Goal: Information Seeking & Learning: Compare options

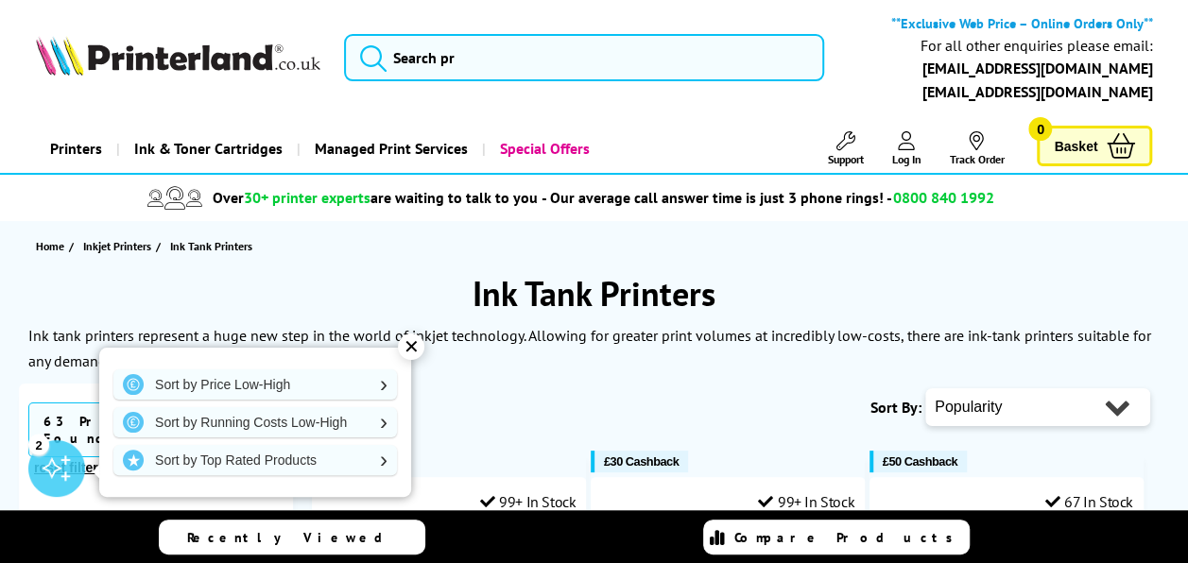
click at [413, 343] on div "✕" at bounding box center [411, 347] width 26 height 26
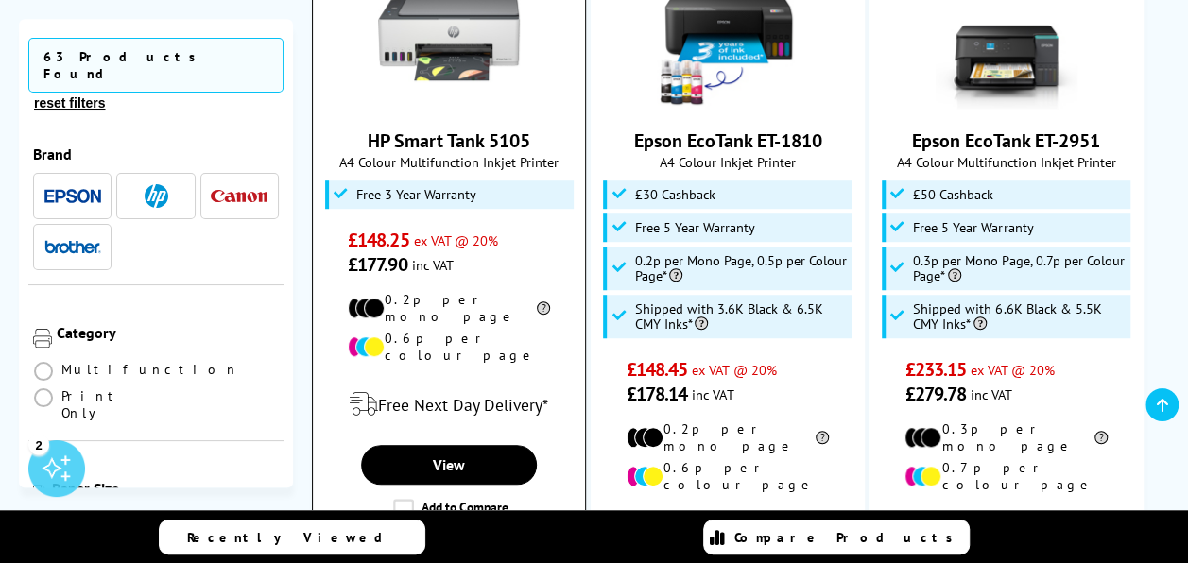
scroll to position [567, 0]
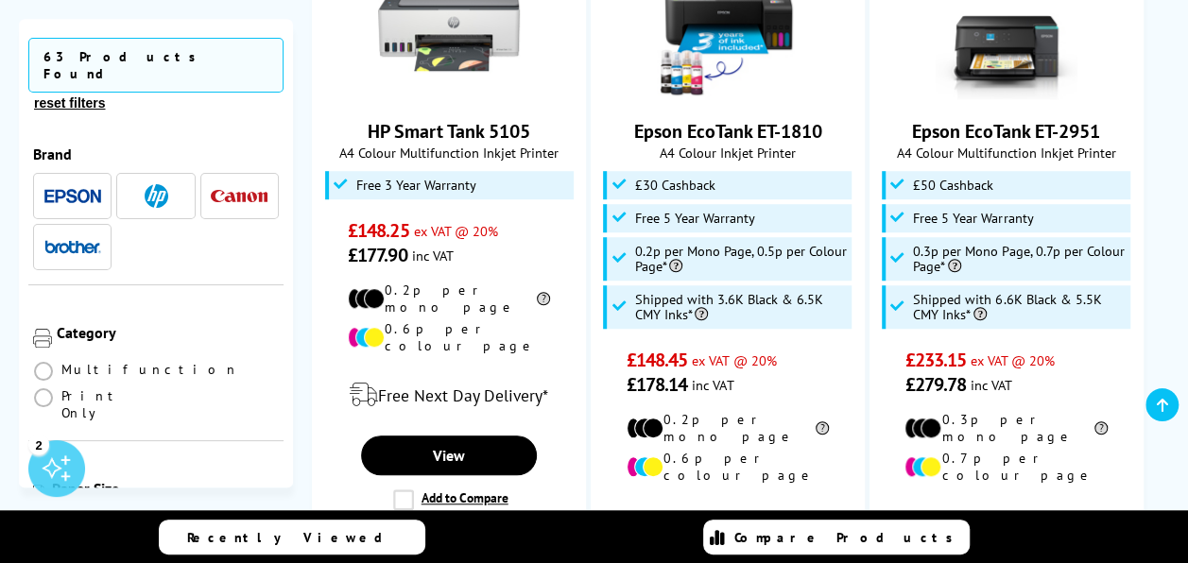
click at [167, 518] on span at bounding box center [166, 527] width 19 height 19
click at [184, 520] on input "radio" at bounding box center [184, 520] width 0 height 0
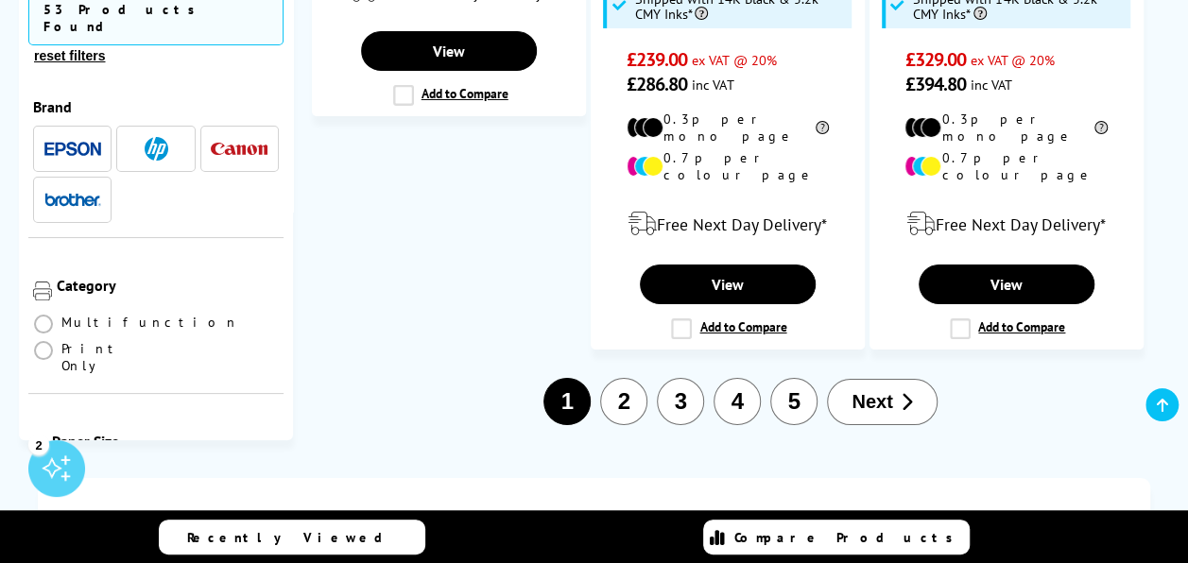
scroll to position [3401, 0]
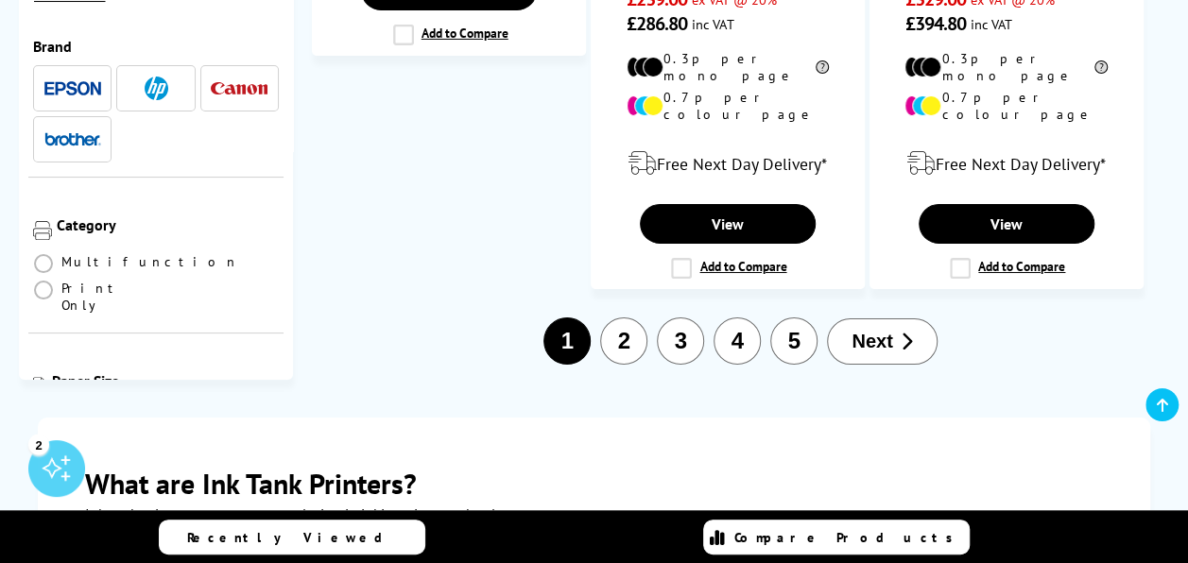
click at [623, 317] on button "2" at bounding box center [623, 340] width 47 height 47
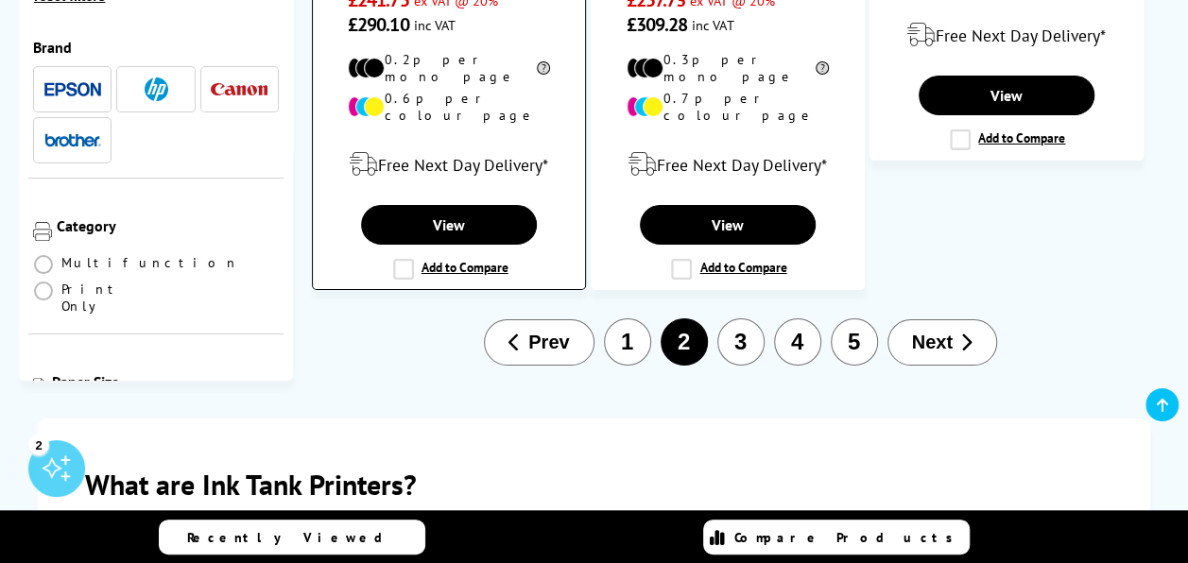
scroll to position [3401, 0]
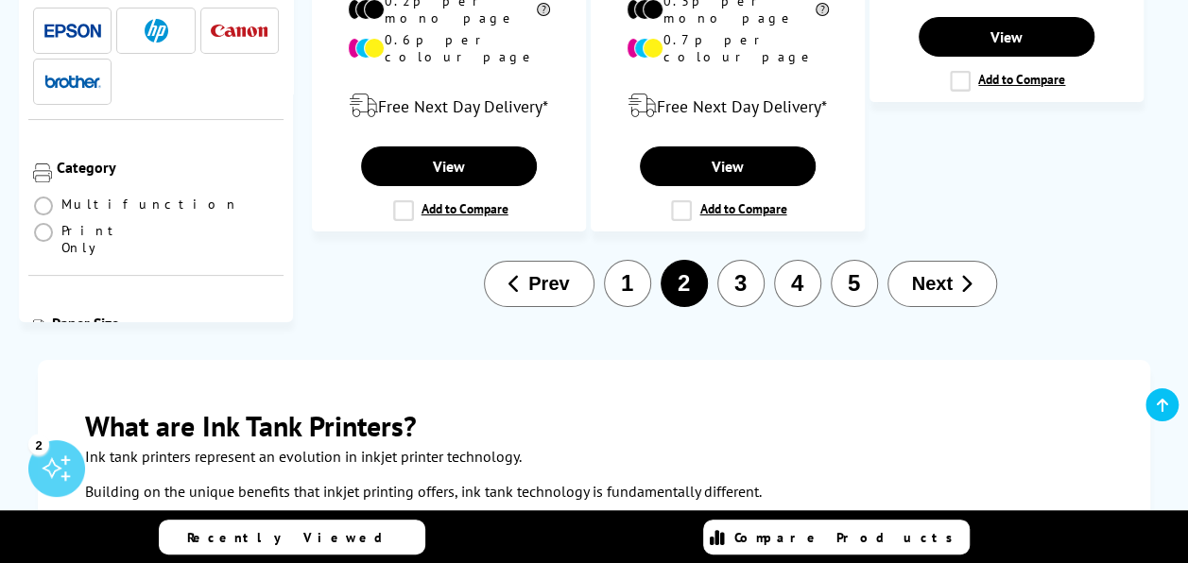
click at [745, 260] on button "3" at bounding box center [740, 283] width 47 height 47
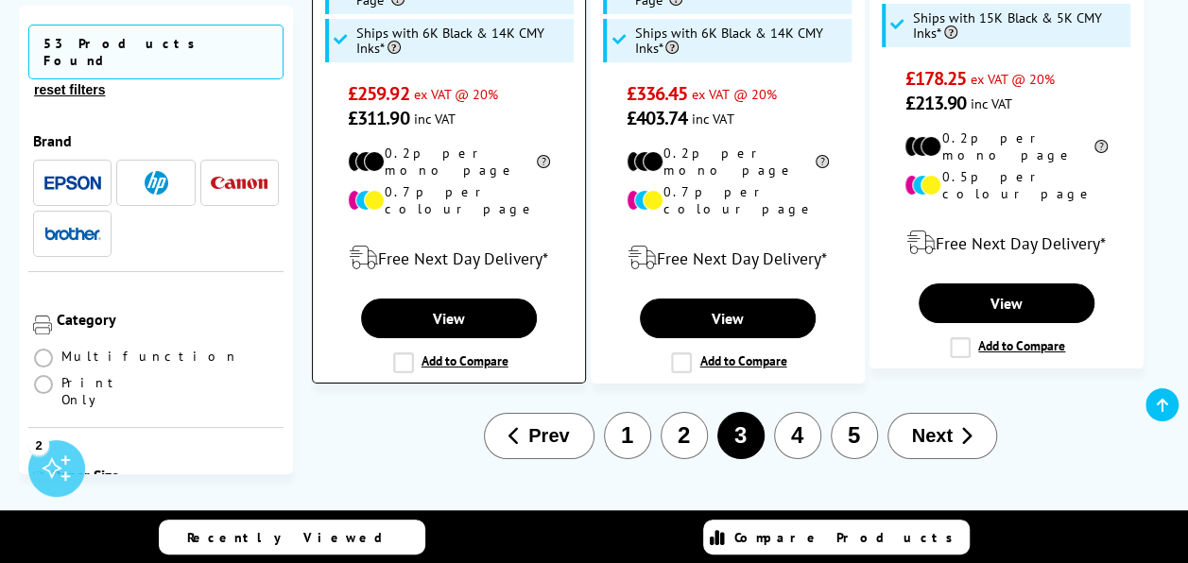
scroll to position [3496, 0]
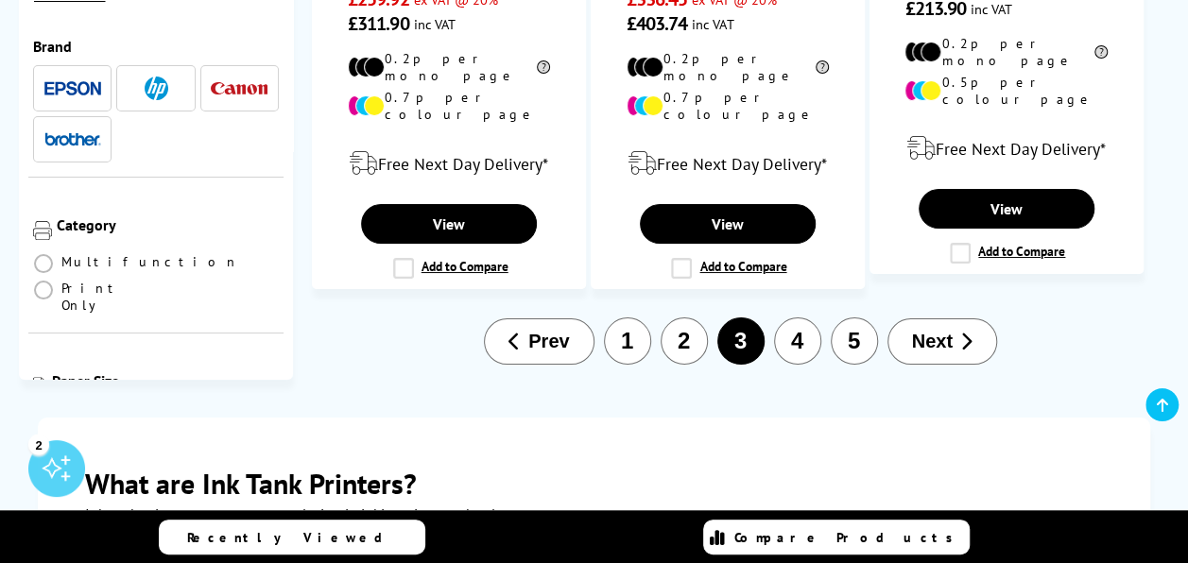
click at [796, 317] on button "4" at bounding box center [797, 340] width 47 height 47
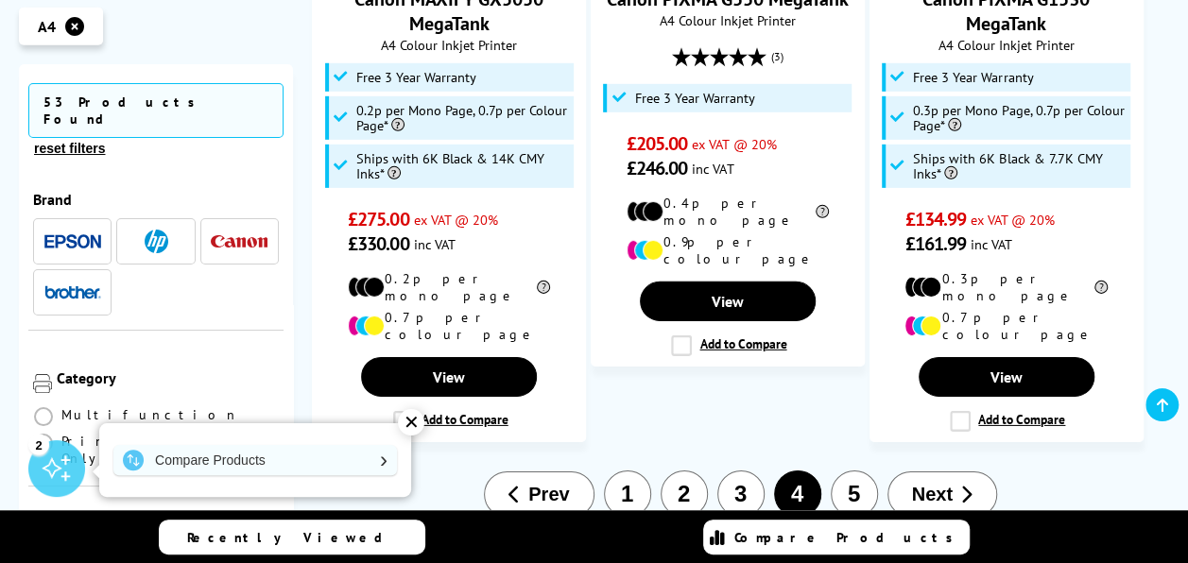
scroll to position [2835, 0]
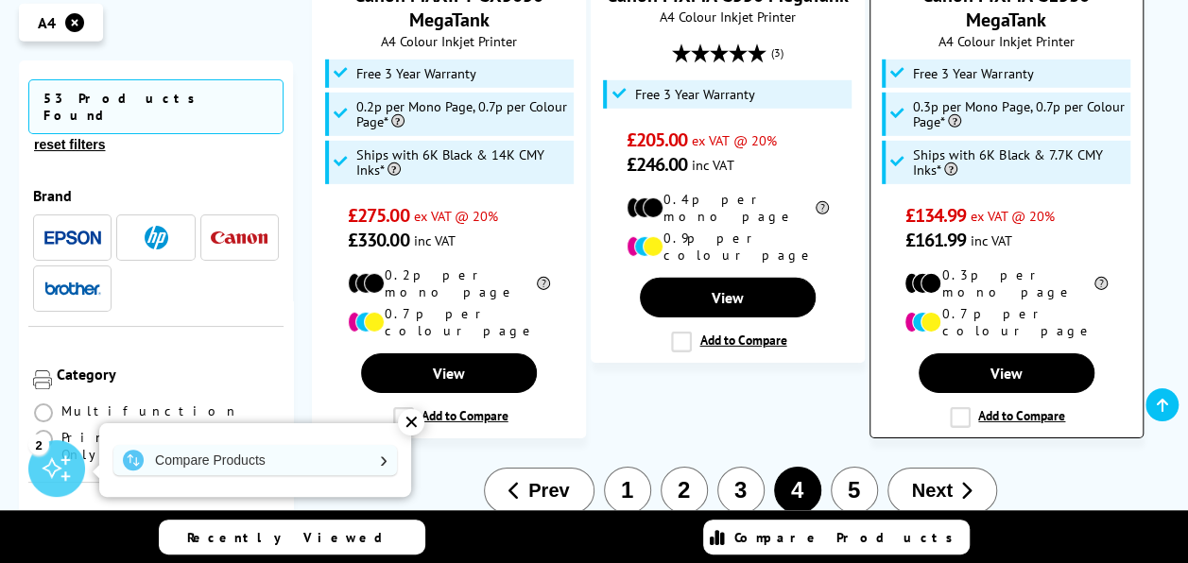
click at [956, 407] on label "Add to Compare" at bounding box center [1007, 417] width 115 height 21
click at [0, 0] on input "Add to Compare" at bounding box center [0, 0] width 0 height 0
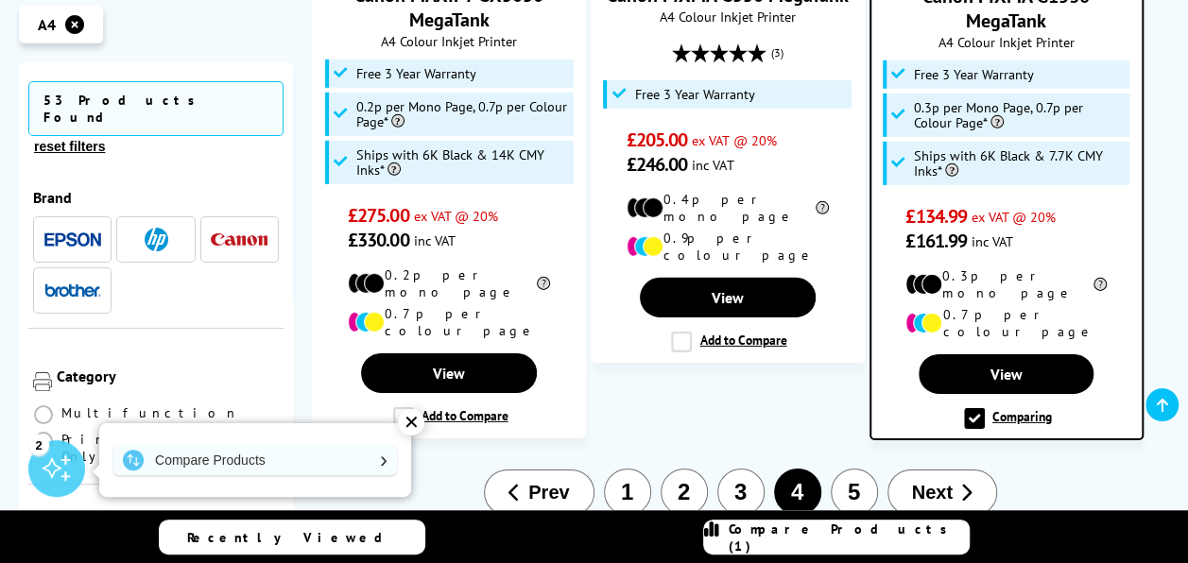
click at [854, 469] on button "5" at bounding box center [854, 492] width 47 height 47
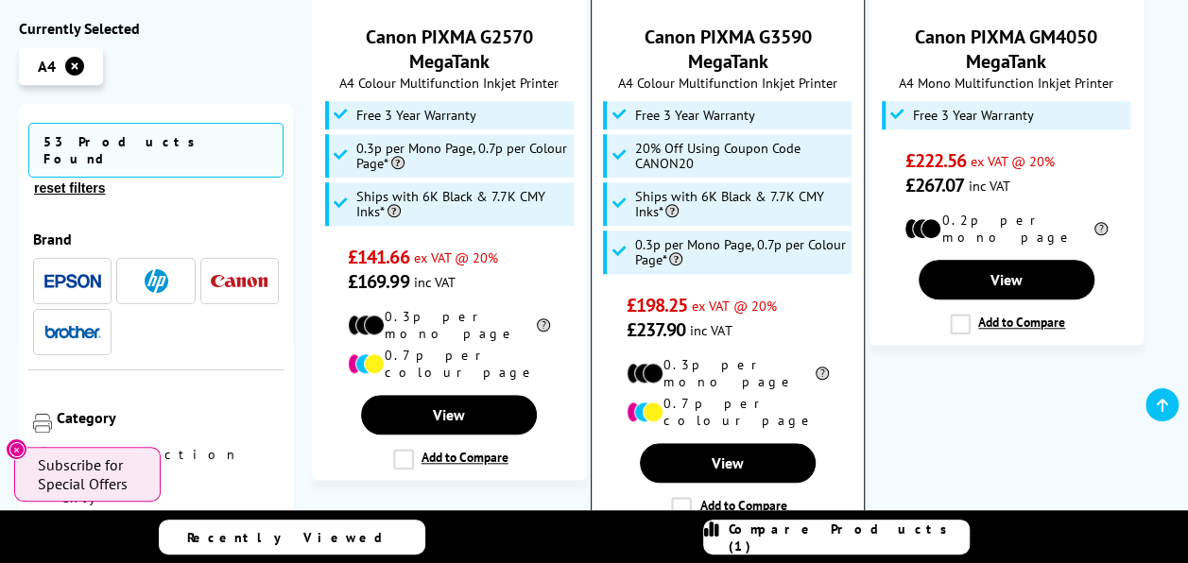
scroll to position [756, 0]
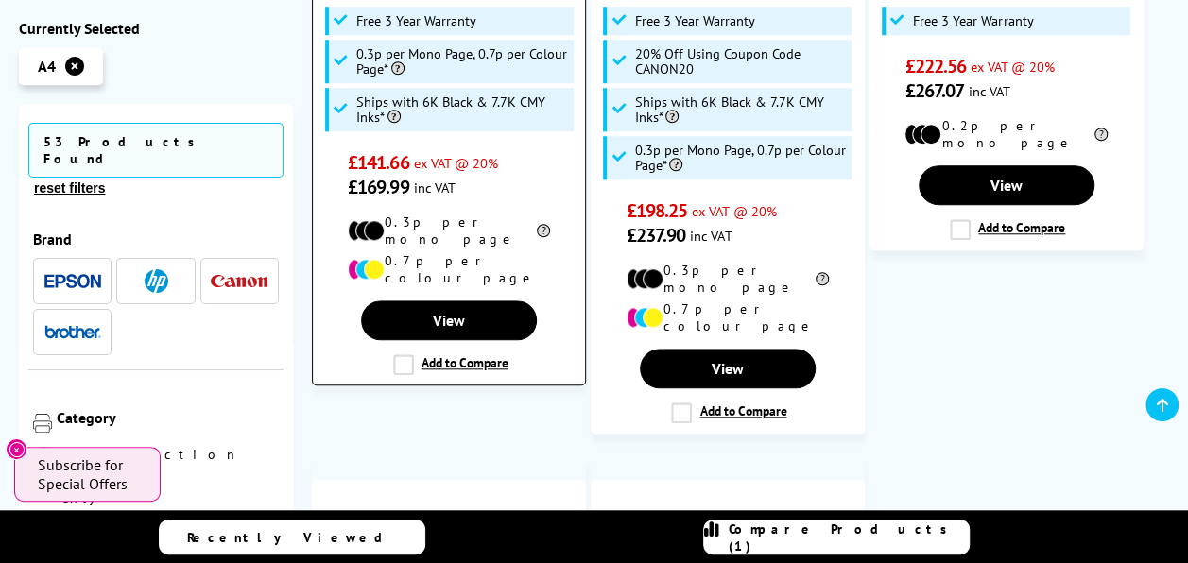
click at [403, 354] on label "Add to Compare" at bounding box center [450, 364] width 115 height 21
click at [0, 0] on input "Add to Compare" at bounding box center [0, 0] width 0 height 0
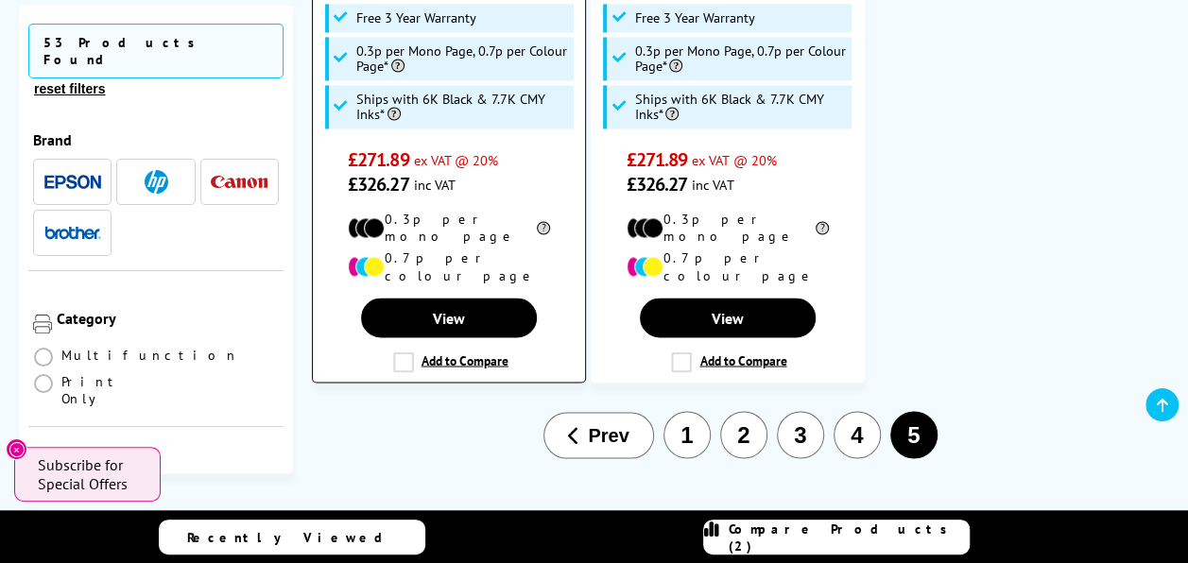
scroll to position [1607, 0]
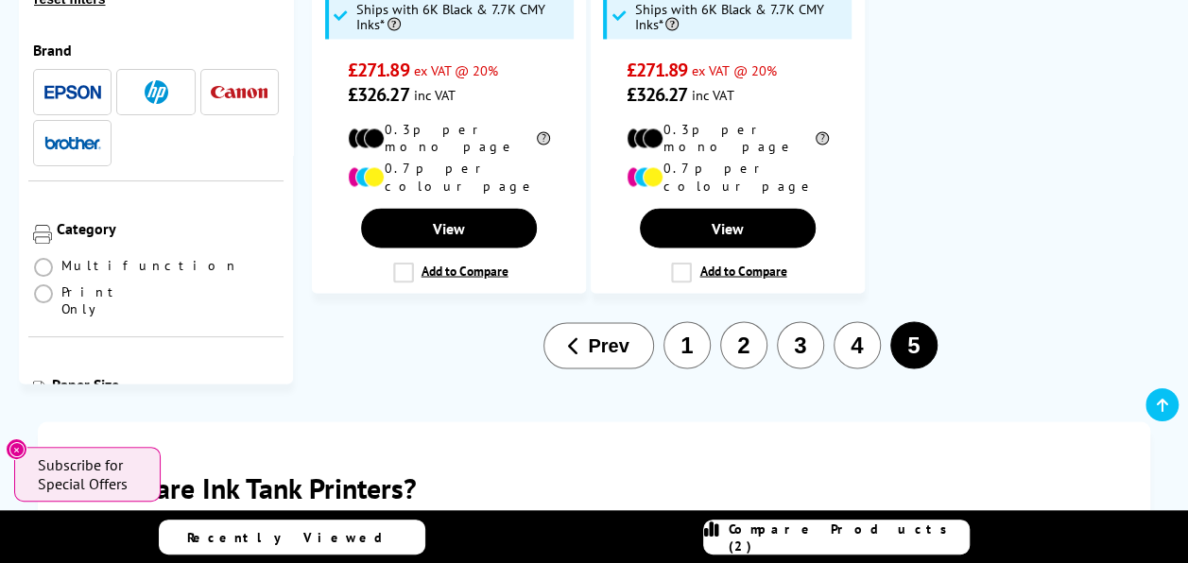
click at [682, 321] on button "1" at bounding box center [686, 344] width 47 height 47
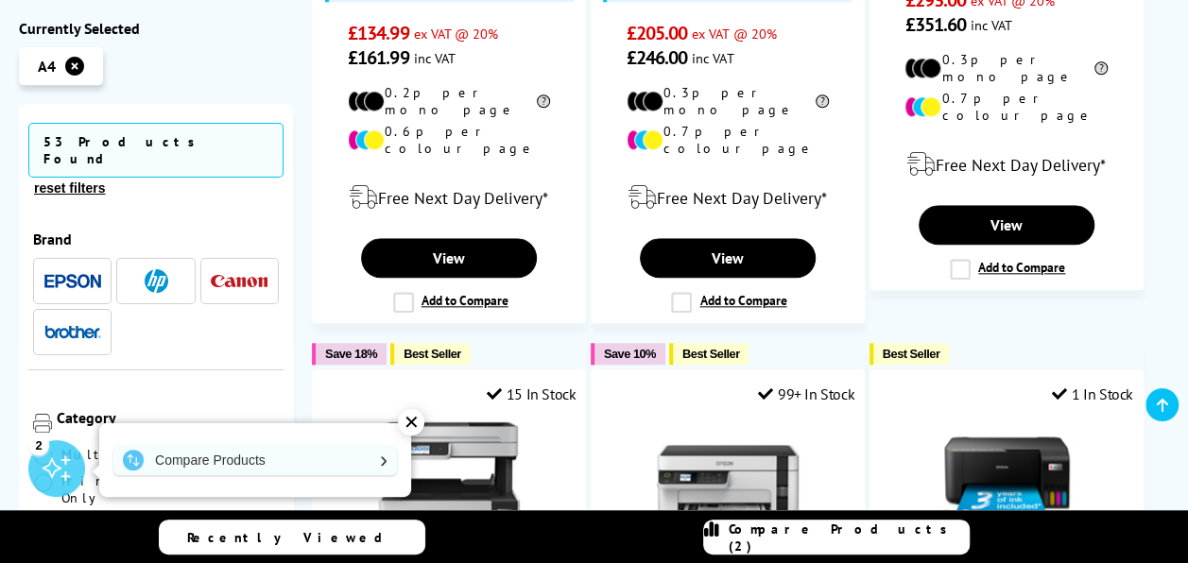
scroll to position [945, 0]
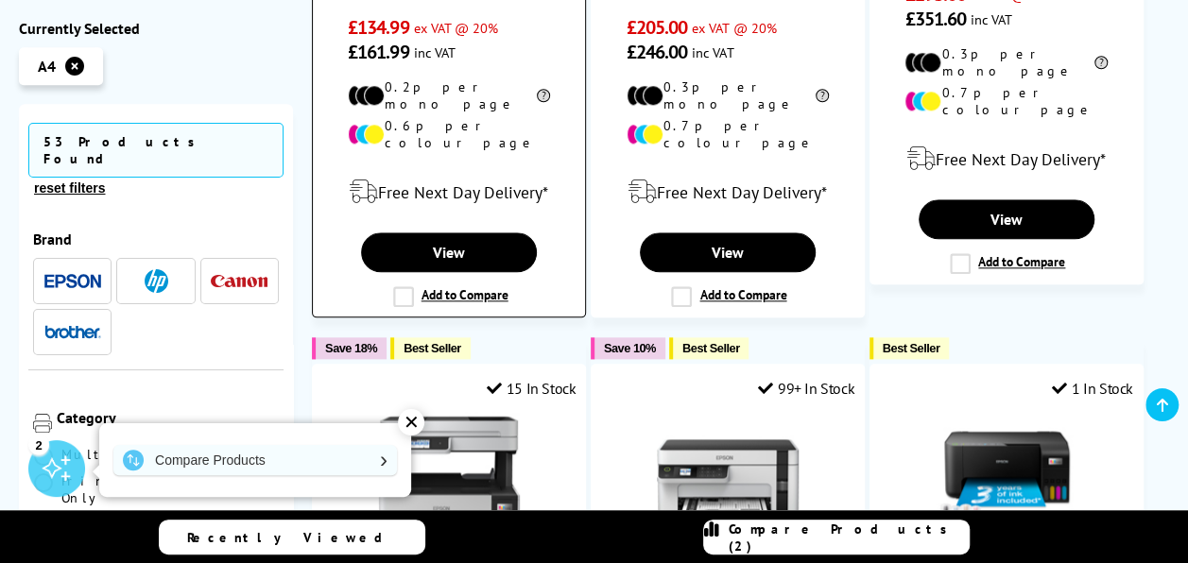
click at [398, 286] on label "Add to Compare" at bounding box center [450, 296] width 115 height 21
click at [0, 0] on input "Add to Compare" at bounding box center [0, 0] width 0 height 0
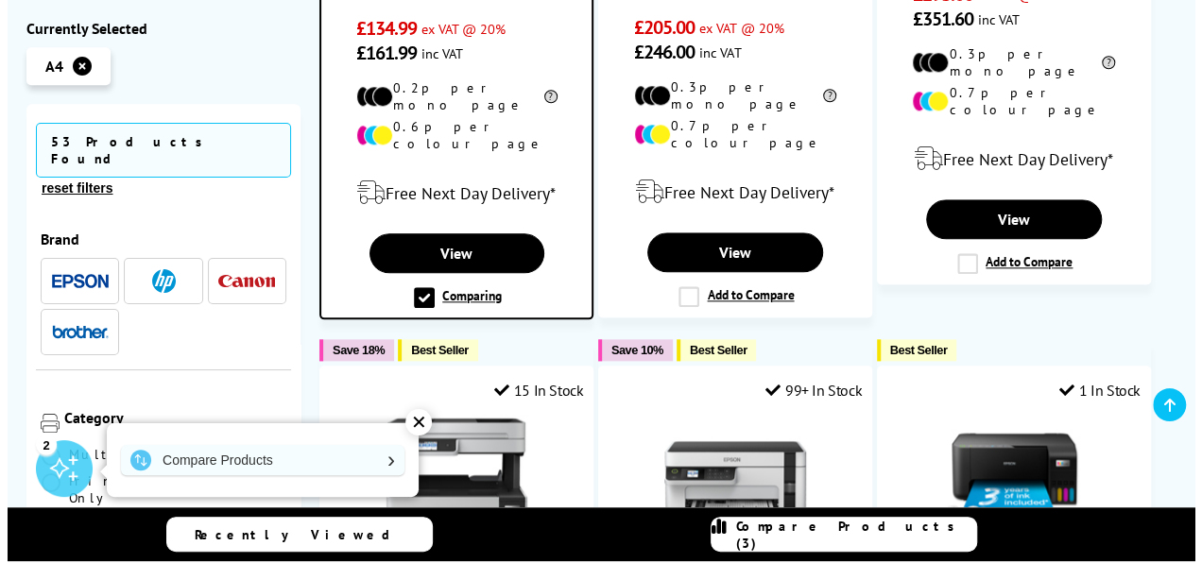
scroll to position [946, 0]
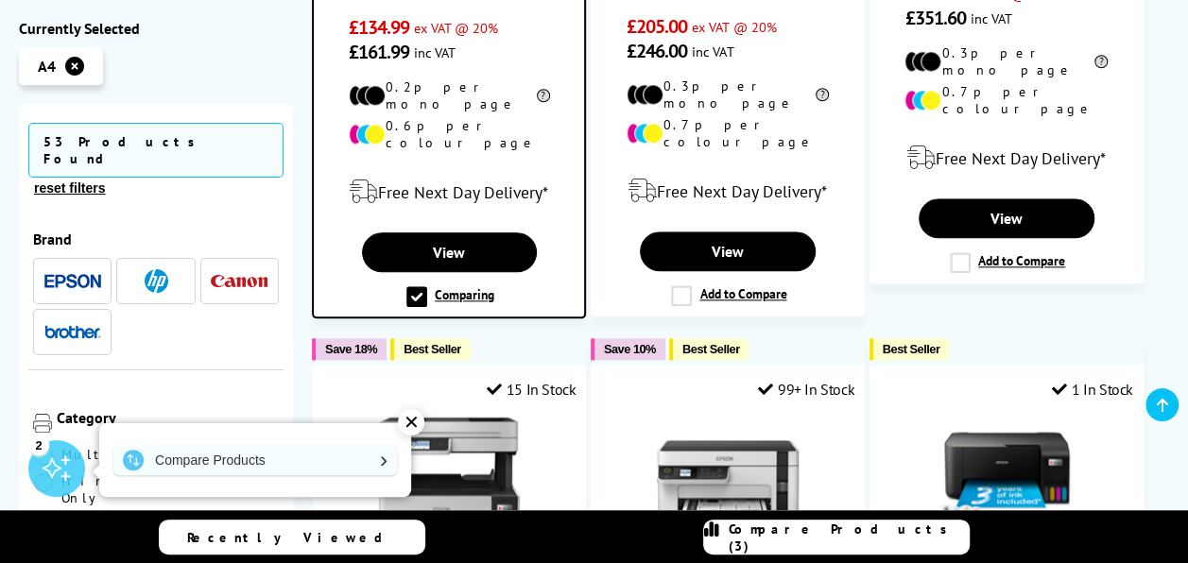
click at [805, 537] on span "Compare Products (3)" at bounding box center [848, 538] width 240 height 34
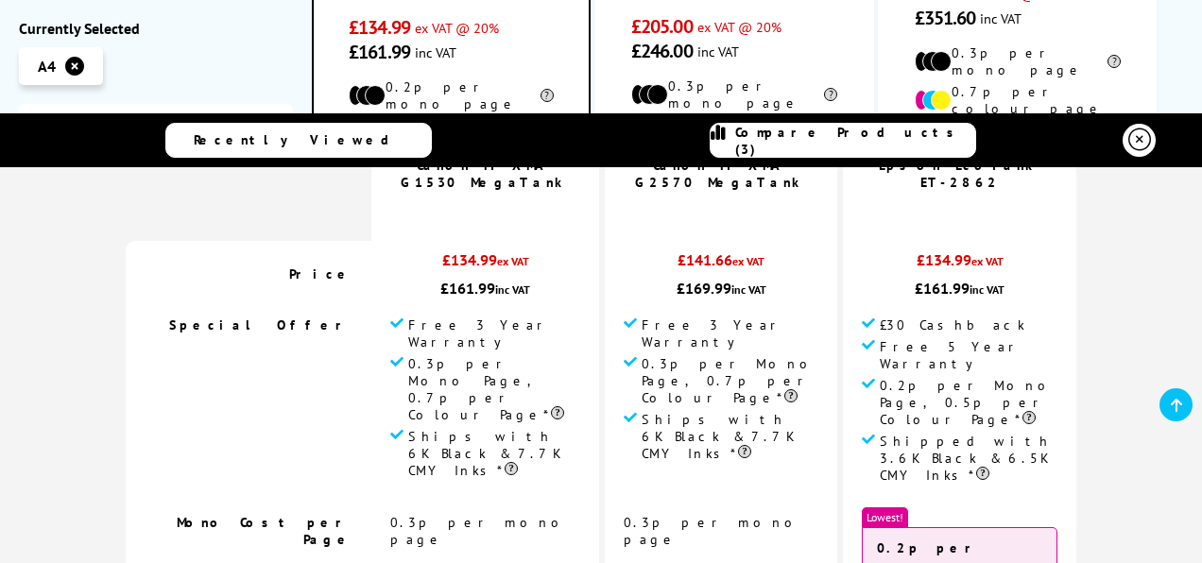
scroll to position [0, 0]
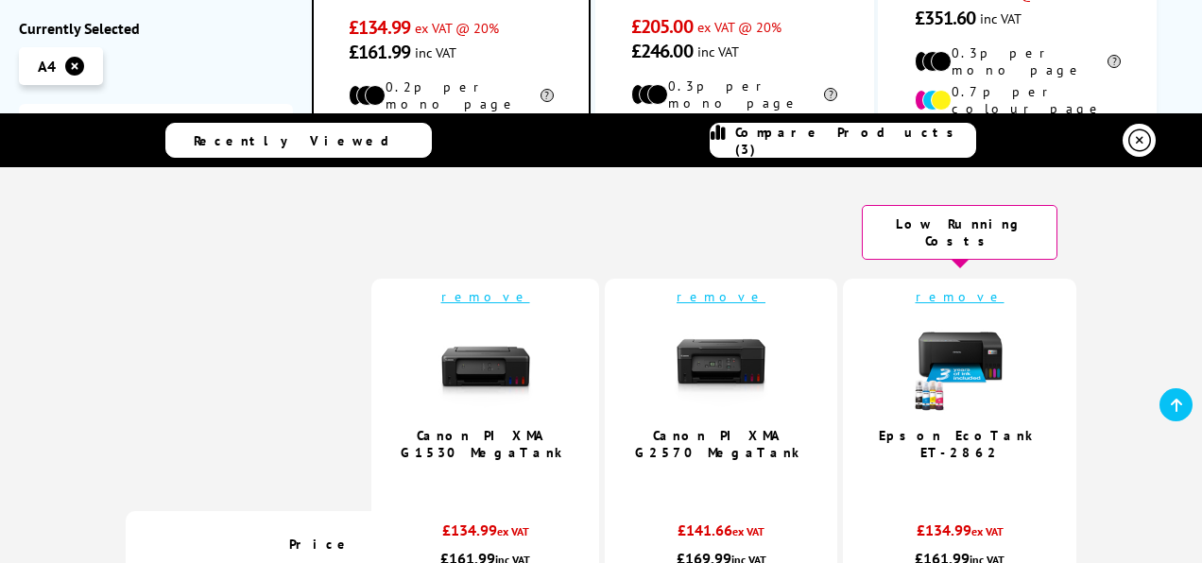
click at [500, 288] on link "remove" at bounding box center [485, 296] width 89 height 17
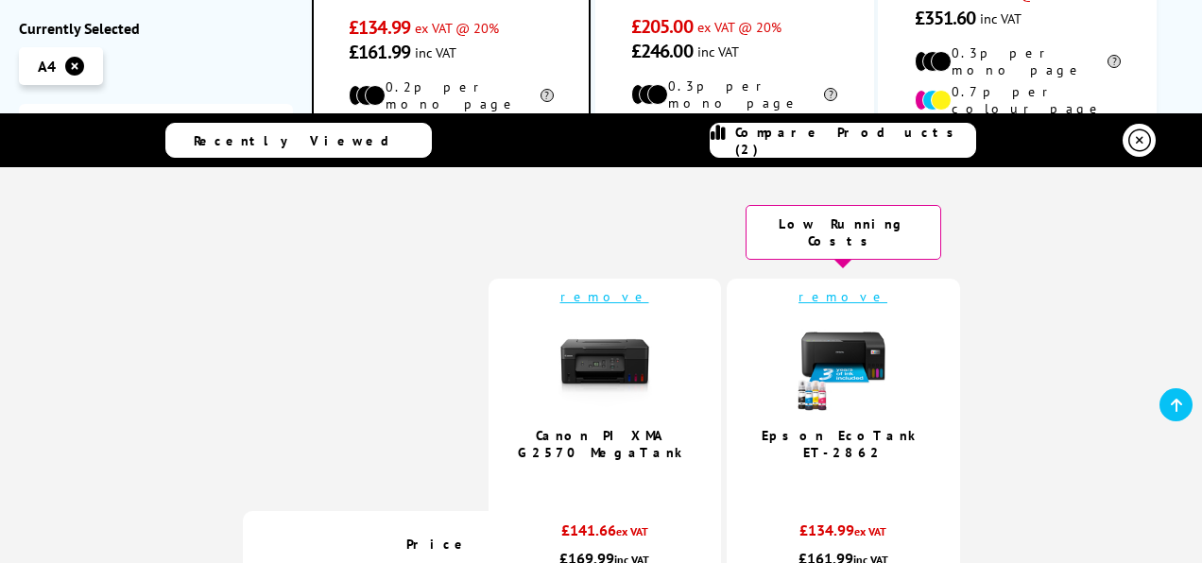
click at [620, 288] on link "remove" at bounding box center [604, 296] width 89 height 17
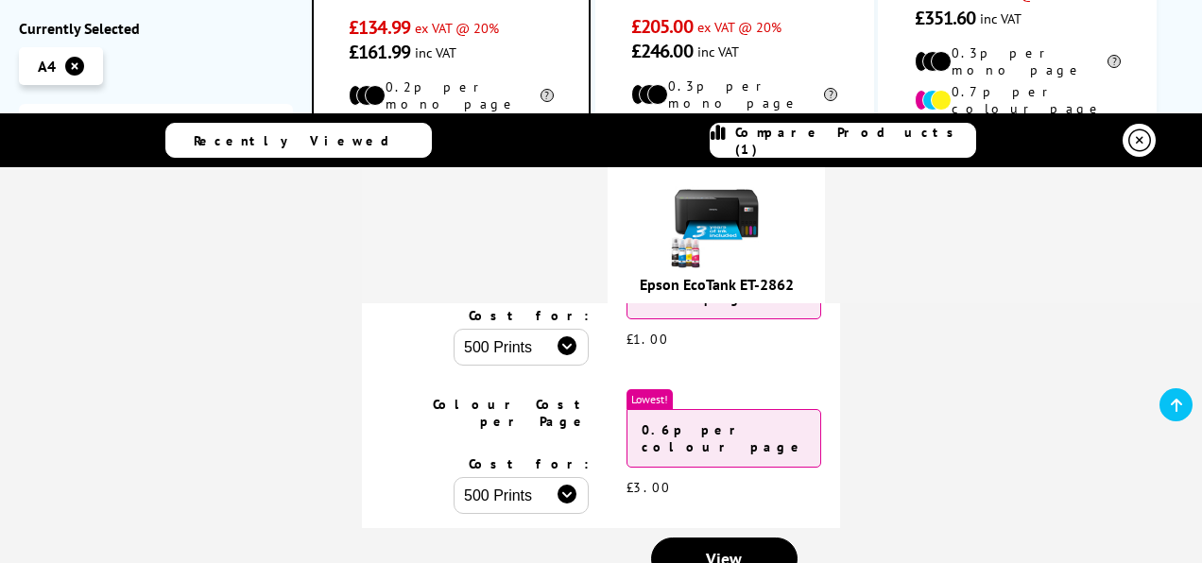
scroll to position [567, 0]
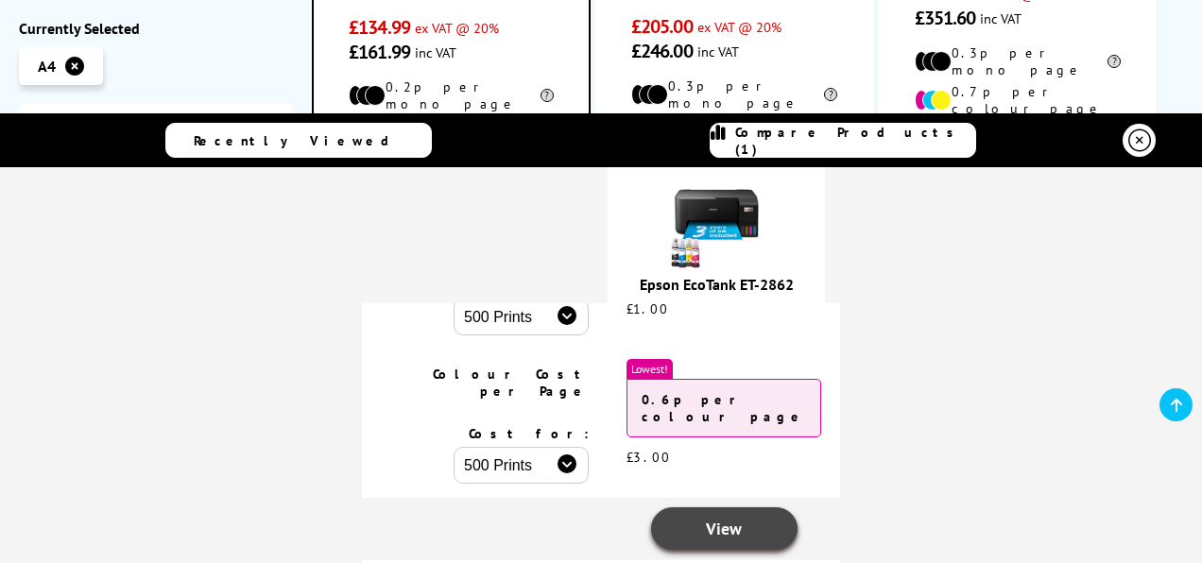
click at [709, 518] on span "View" at bounding box center [724, 529] width 36 height 22
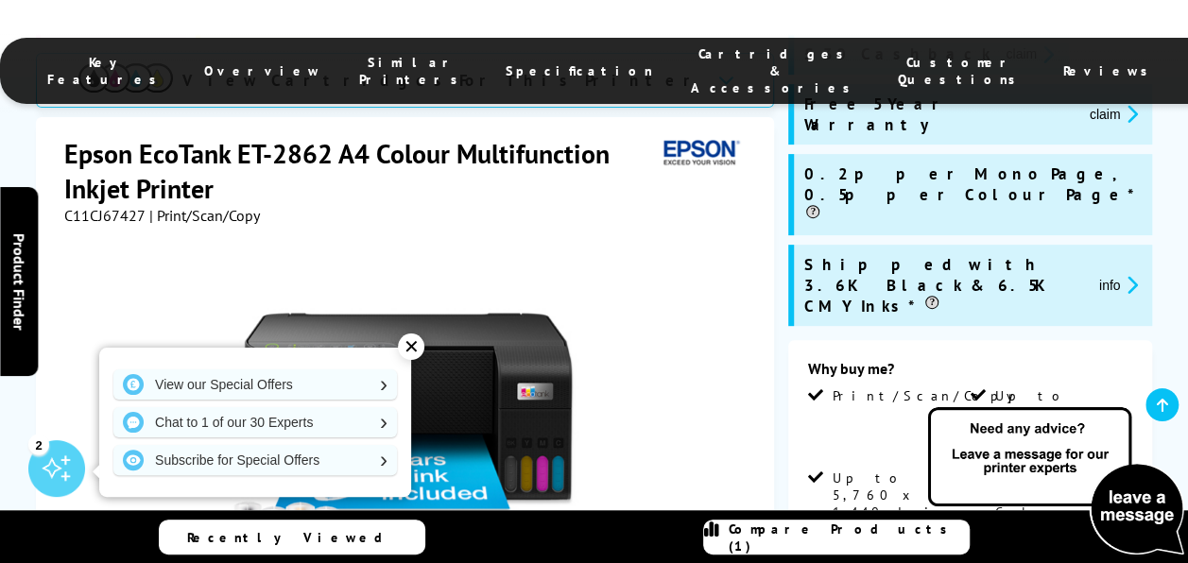
scroll to position [378, 0]
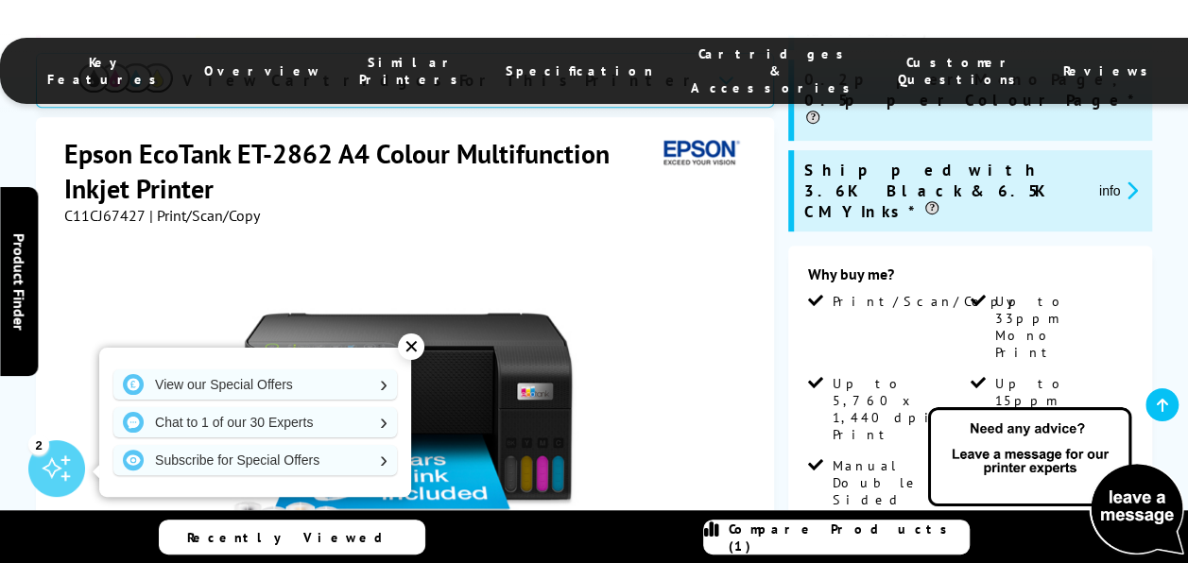
click at [408, 349] on div "✕" at bounding box center [411, 347] width 26 height 26
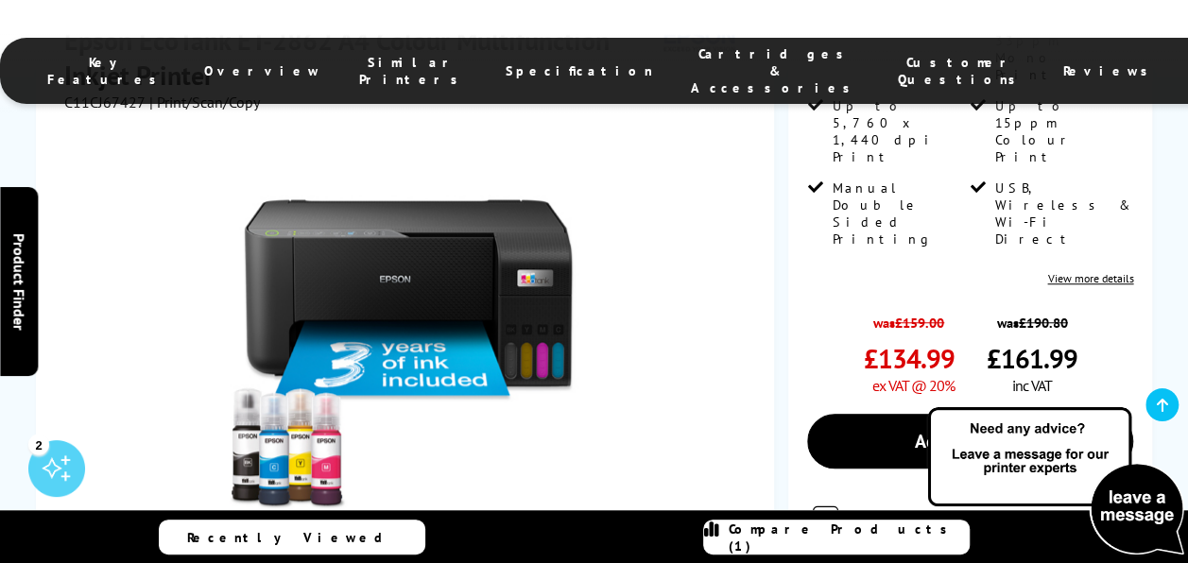
scroll to position [661, 0]
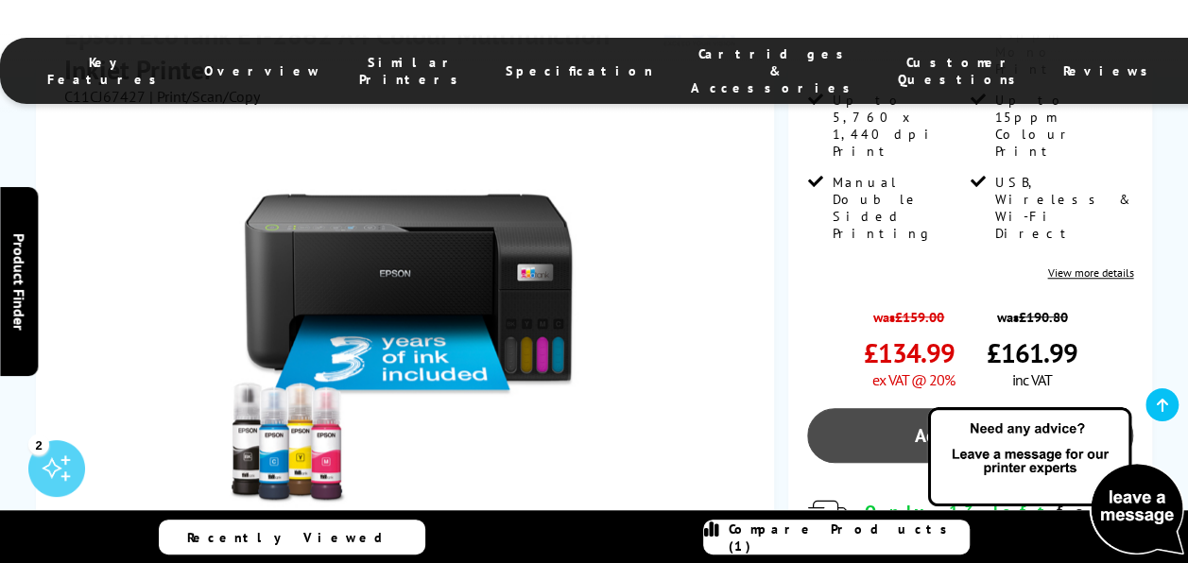
click at [929, 408] on link "Add to Basket" at bounding box center [970, 435] width 326 height 55
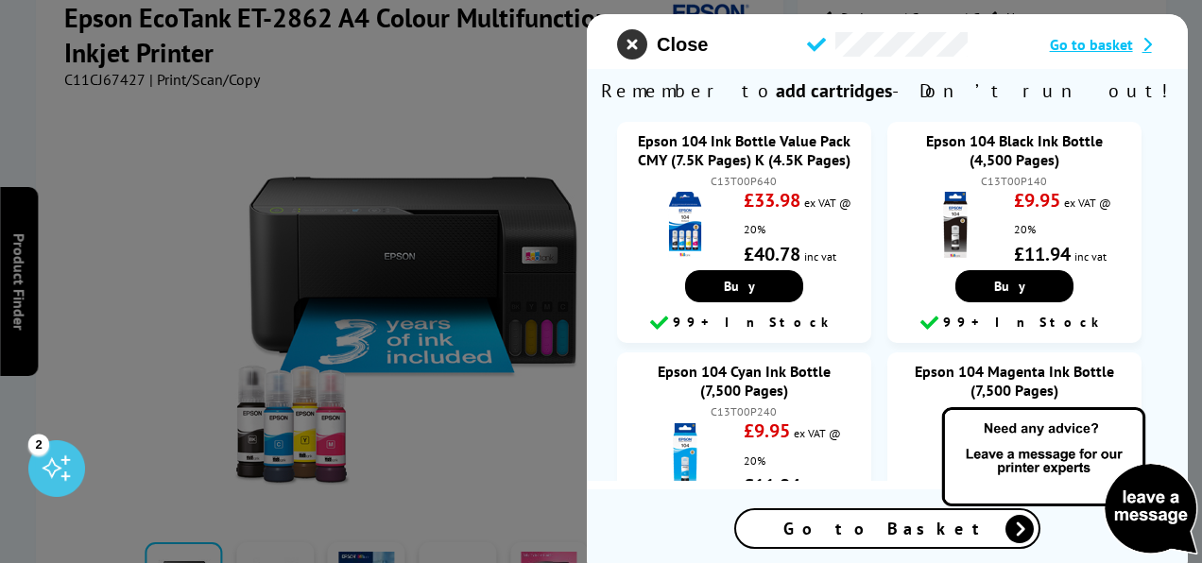
click at [629, 43] on icon "close modal" at bounding box center [632, 44] width 30 height 30
